Goal: Transaction & Acquisition: Obtain resource

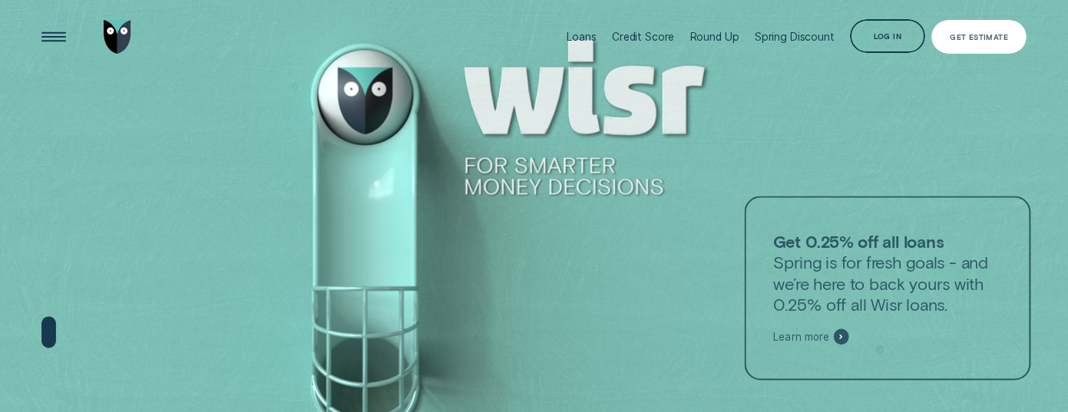
click at [984, 28] on div "Get Estimate" at bounding box center [979, 37] width 96 height 34
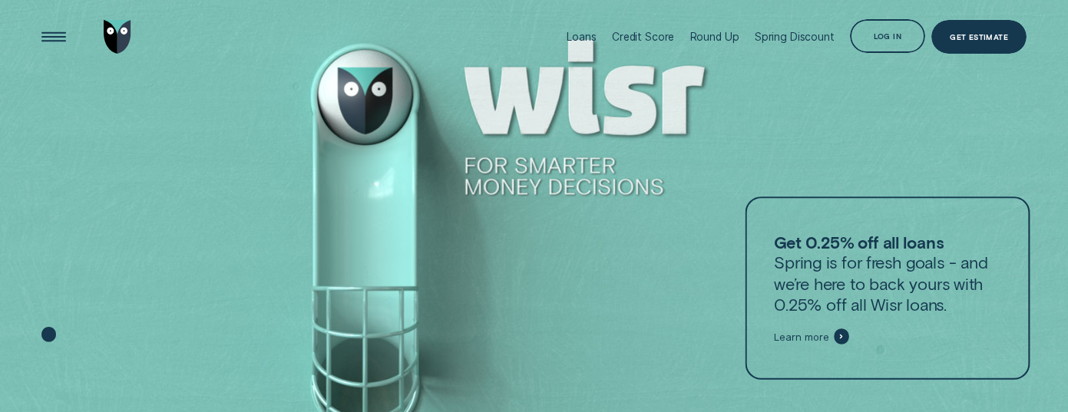
click at [929, 94] on div at bounding box center [534, 213] width 1068 height 427
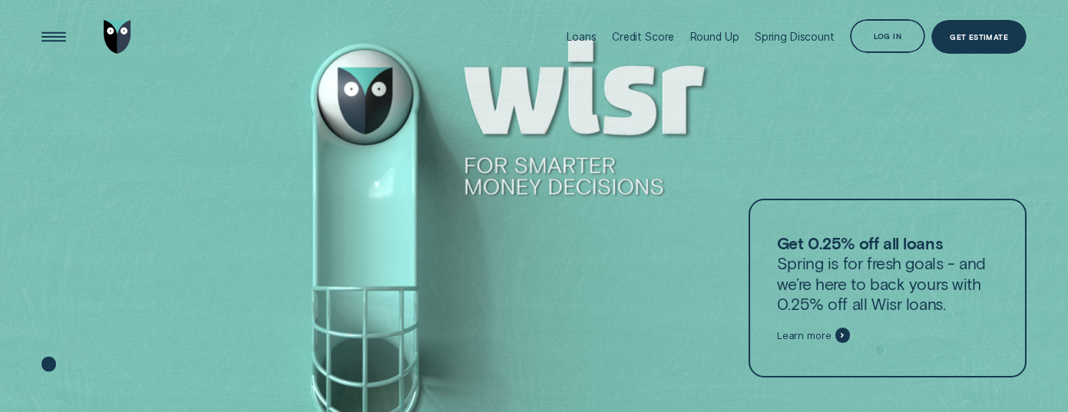
click at [859, 122] on div at bounding box center [534, 213] width 1068 height 427
click at [987, 38] on div "Get Estimate" at bounding box center [978, 37] width 58 height 7
